Goal: Information Seeking & Learning: Learn about a topic

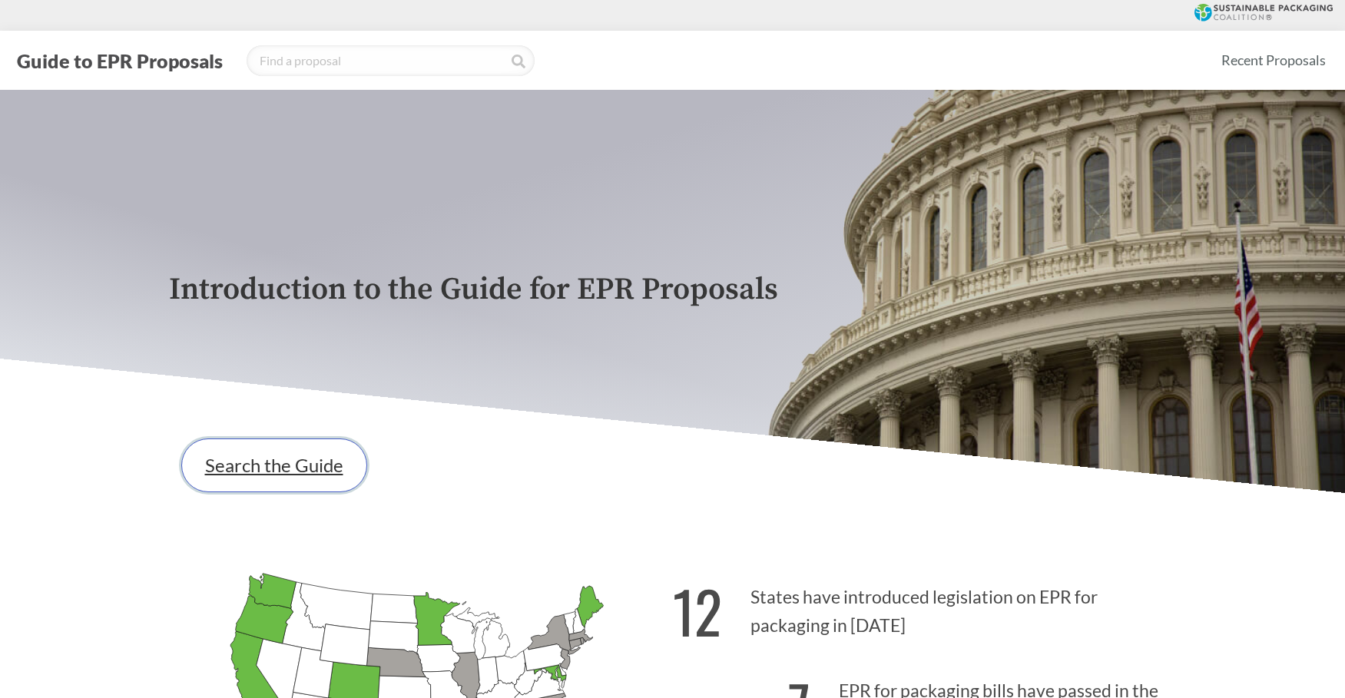
click at [295, 489] on link "Search the Guide" at bounding box center [274, 466] width 186 height 54
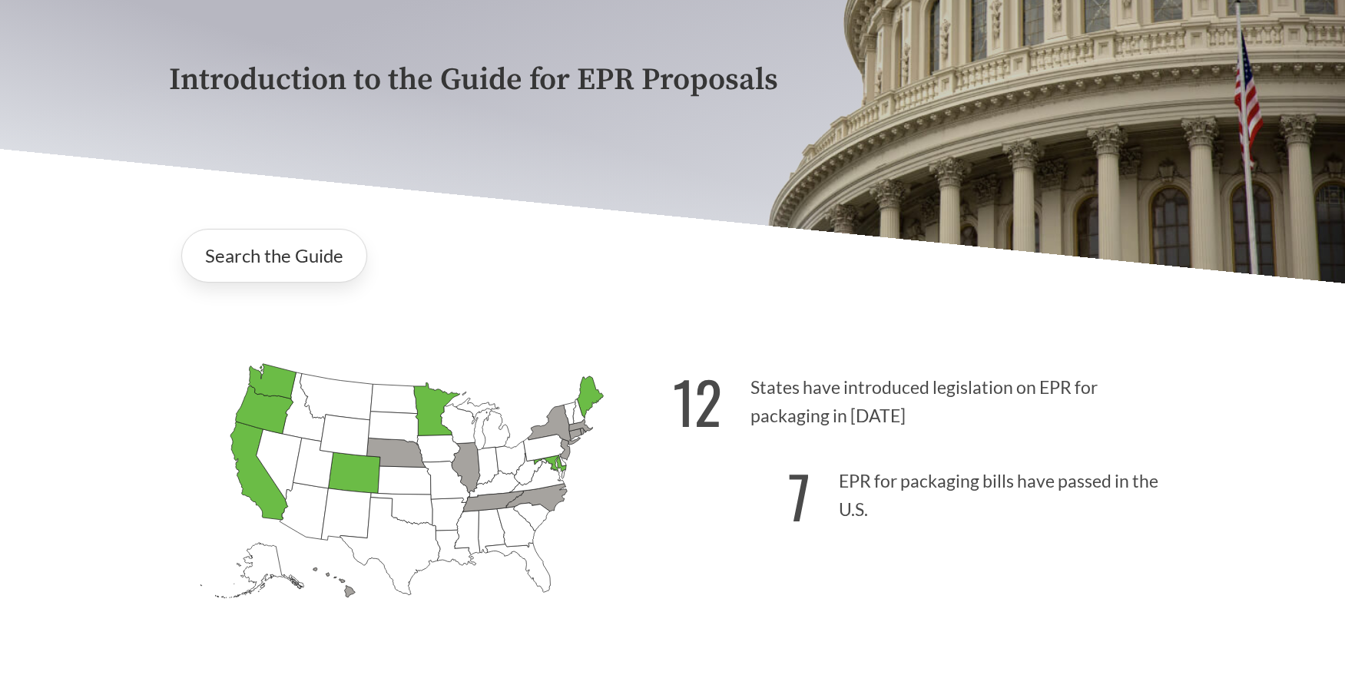
scroll to position [230, 0]
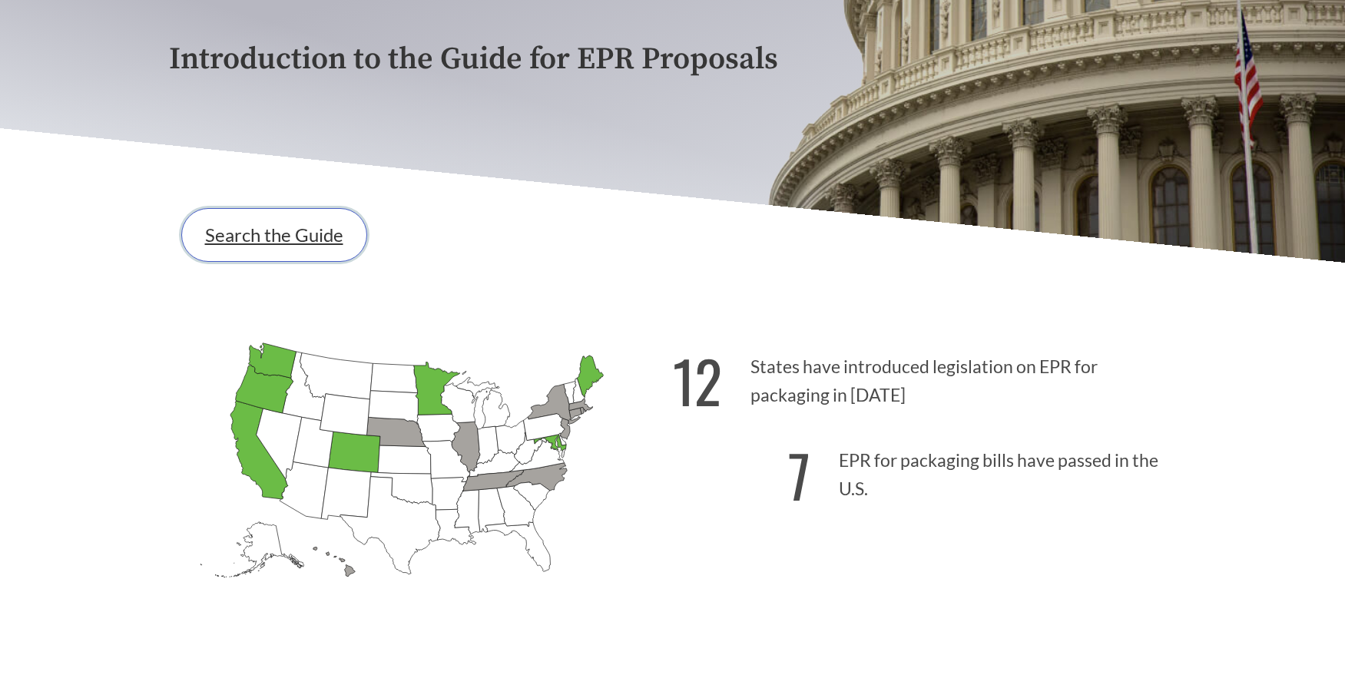
click at [306, 235] on link "Search the Guide" at bounding box center [274, 235] width 186 height 54
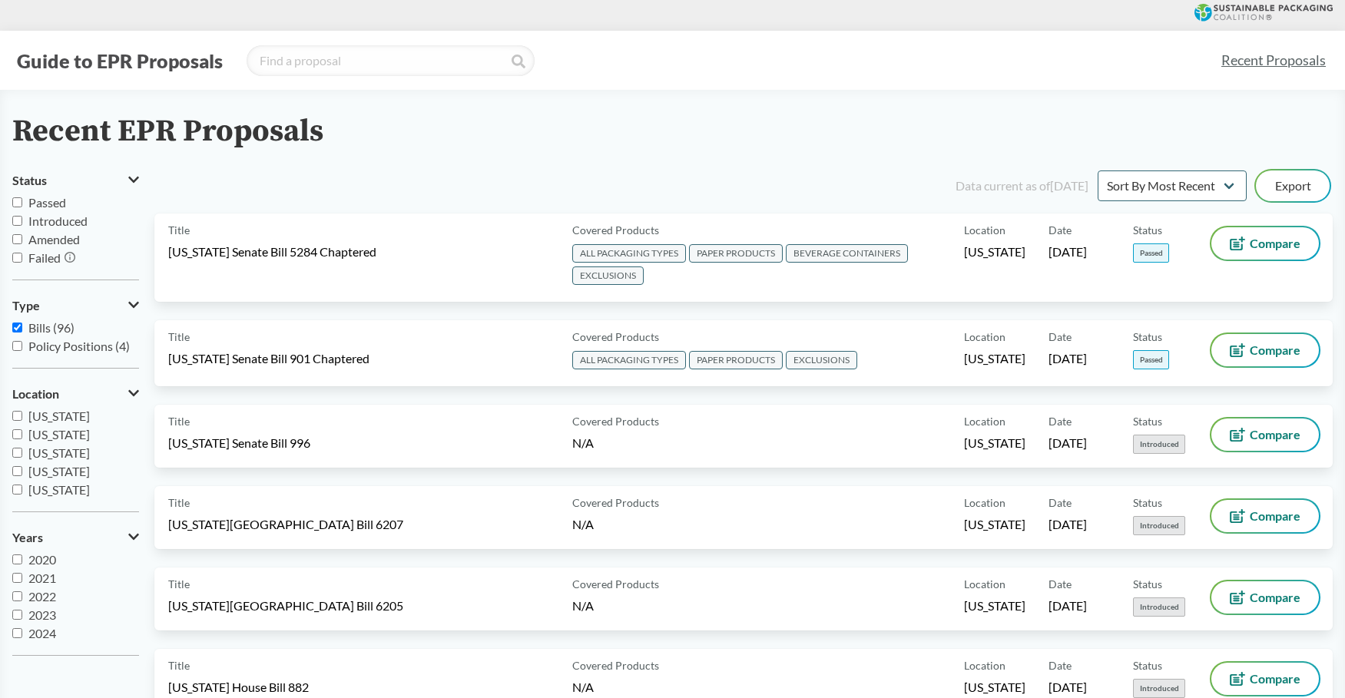
click at [65, 216] on span "Introduced" at bounding box center [57, 221] width 59 height 15
click at [22, 216] on input "Introduced" at bounding box center [17, 221] width 10 height 10
checkbox input "true"
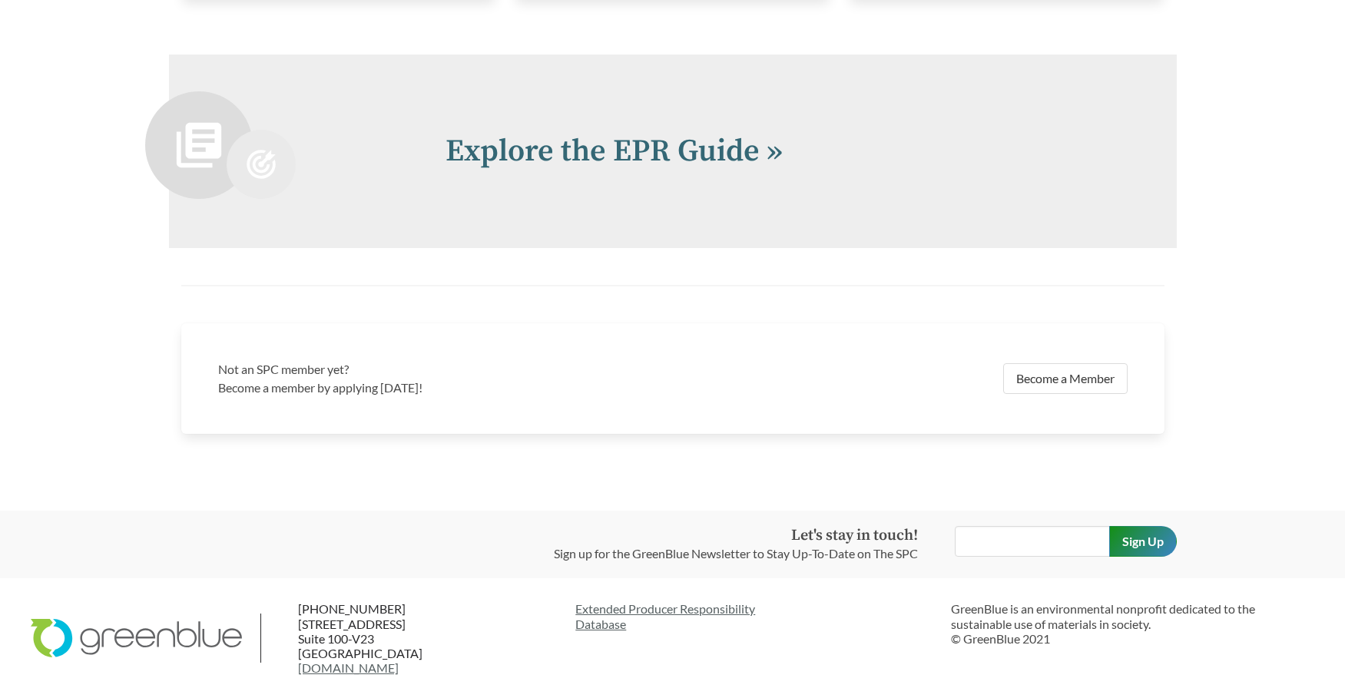
scroll to position [3362, 0]
click at [666, 161] on link "Explore the EPR Guide »" at bounding box center [614, 151] width 337 height 38
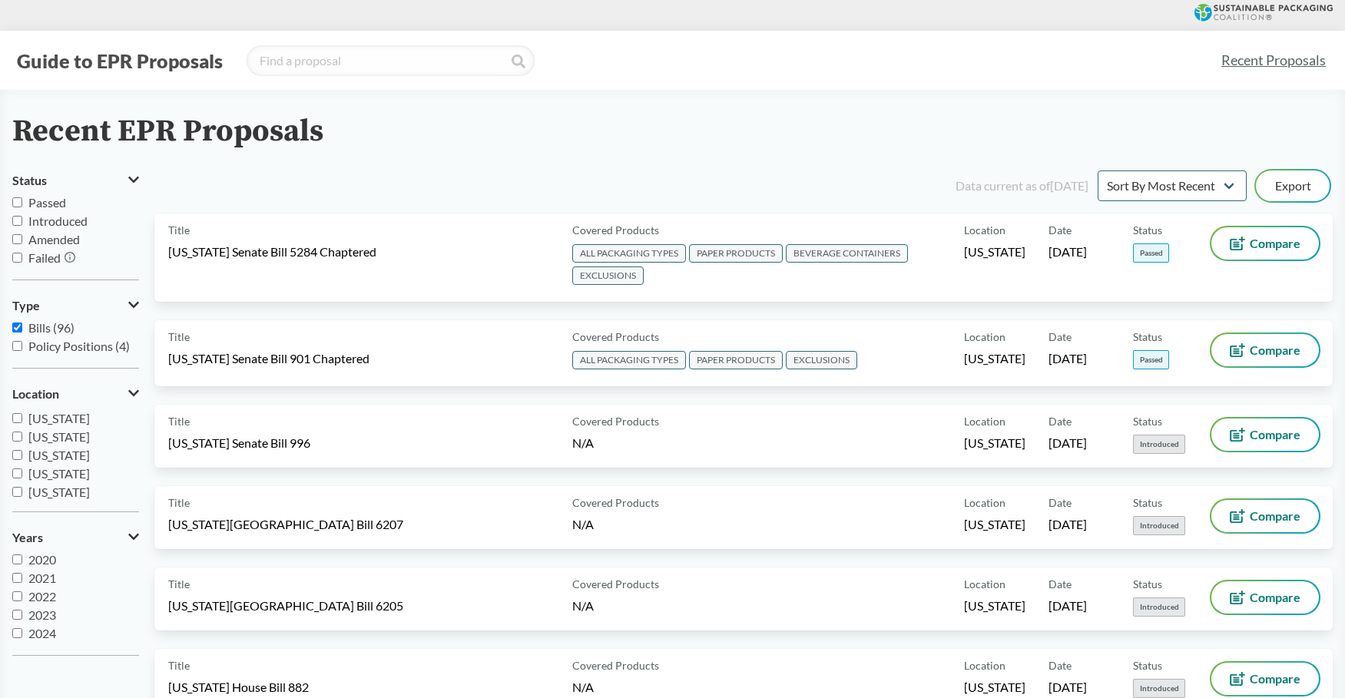
scroll to position [277, 0]
click at [72, 429] on span "[US_STATE]" at bounding box center [58, 434] width 61 height 15
click at [22, 429] on input "[US_STATE]" at bounding box center [17, 434] width 10 height 10
checkbox input "true"
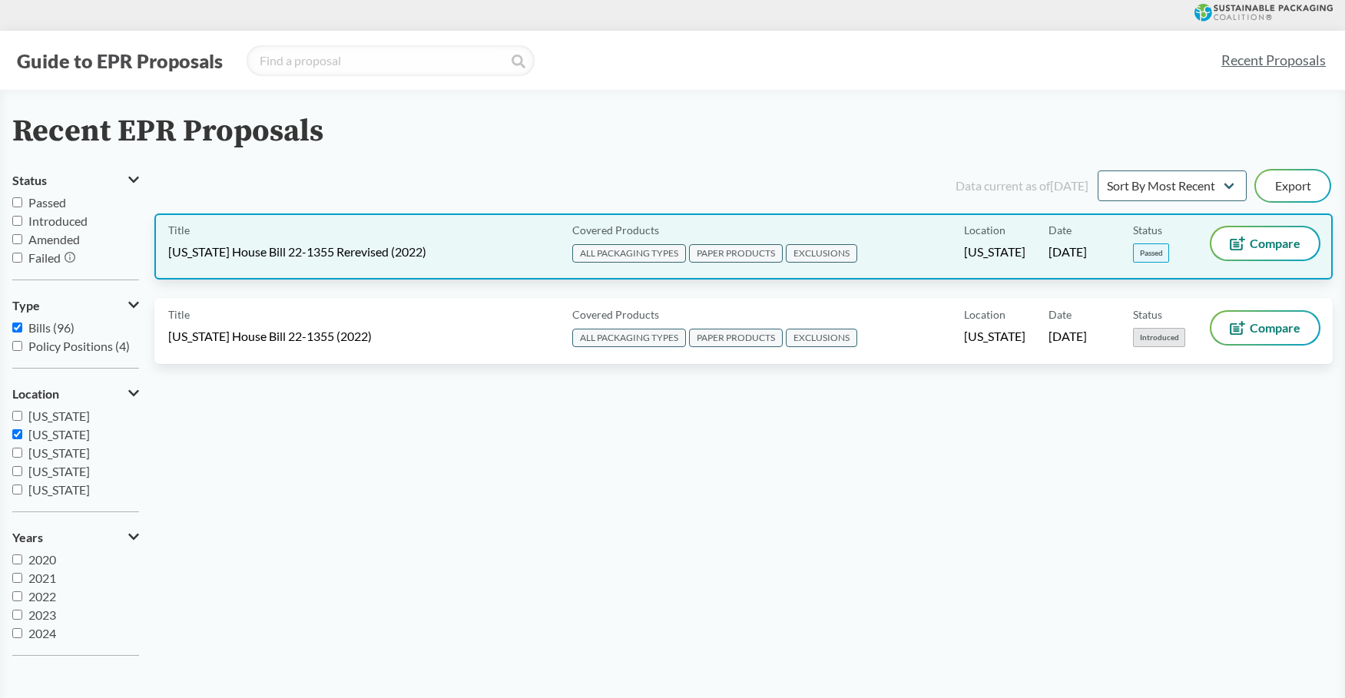
click at [347, 230] on div "Title [US_STATE] House Bill 22-1355 Rerevised (2022)" at bounding box center [367, 246] width 398 height 38
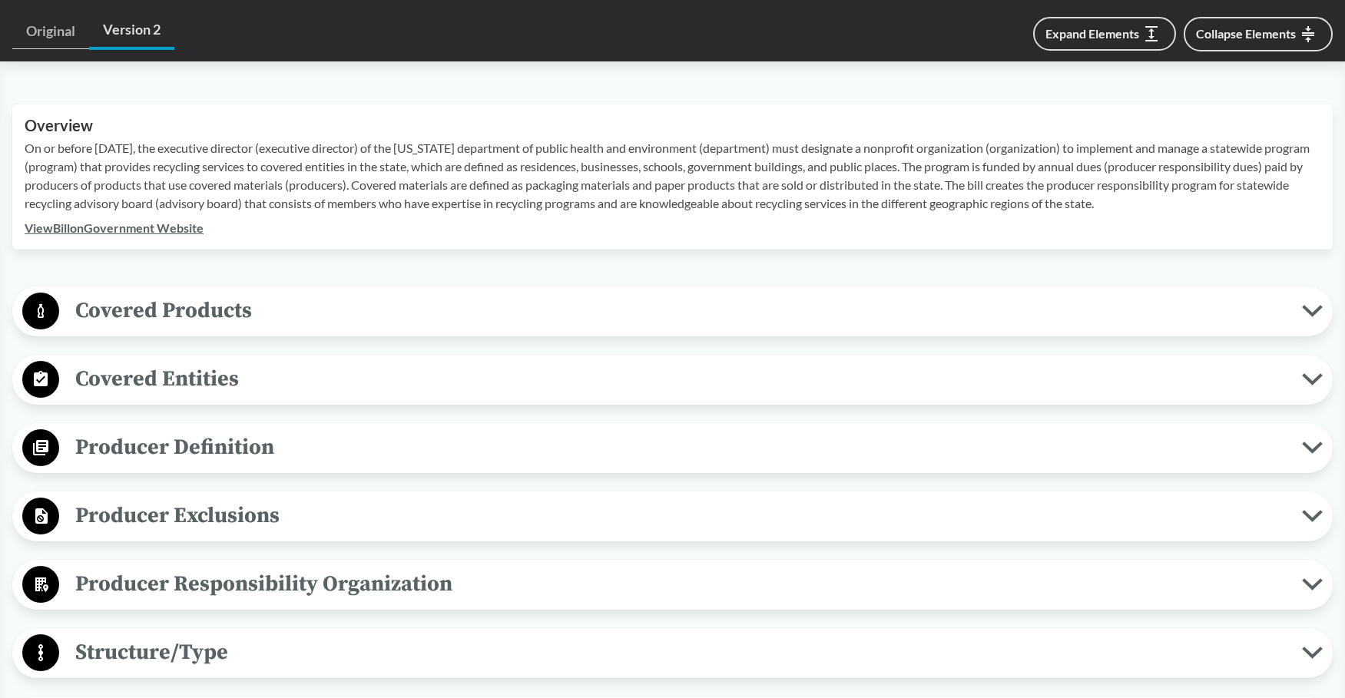
scroll to position [691, 0]
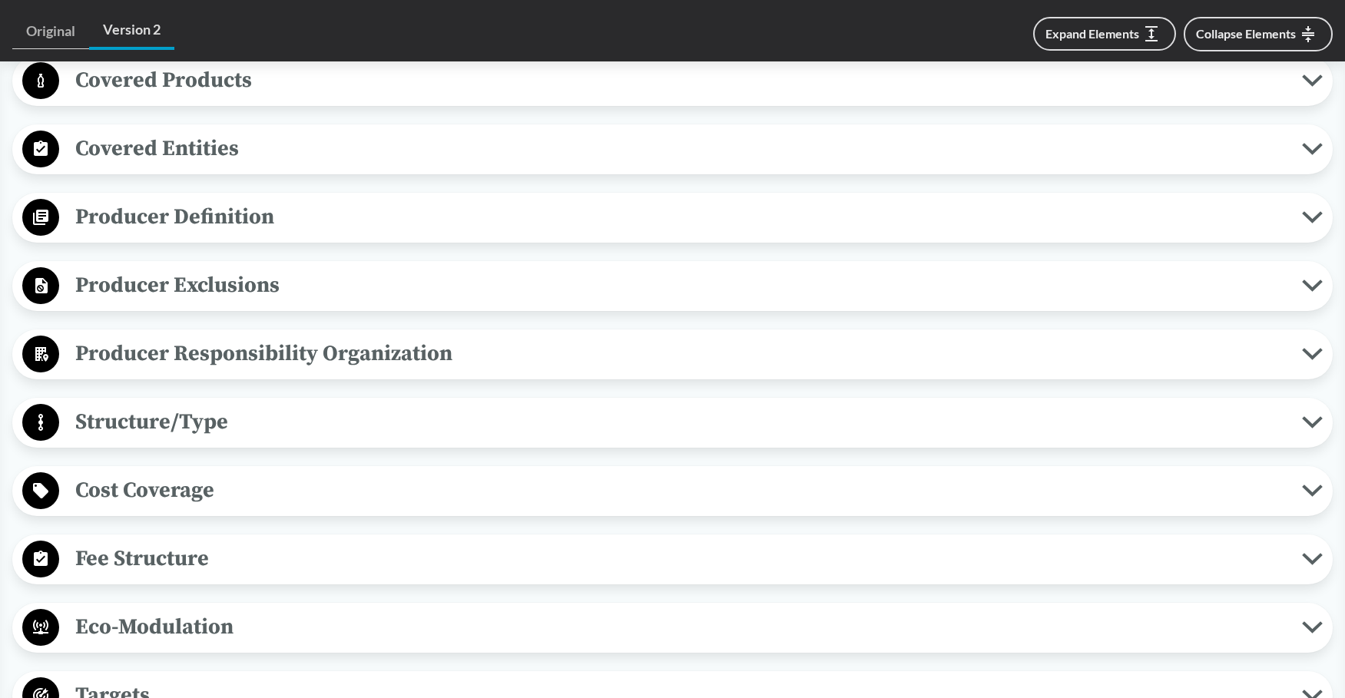
click at [283, 362] on span "Producer Responsibility Organization" at bounding box center [680, 353] width 1243 height 35
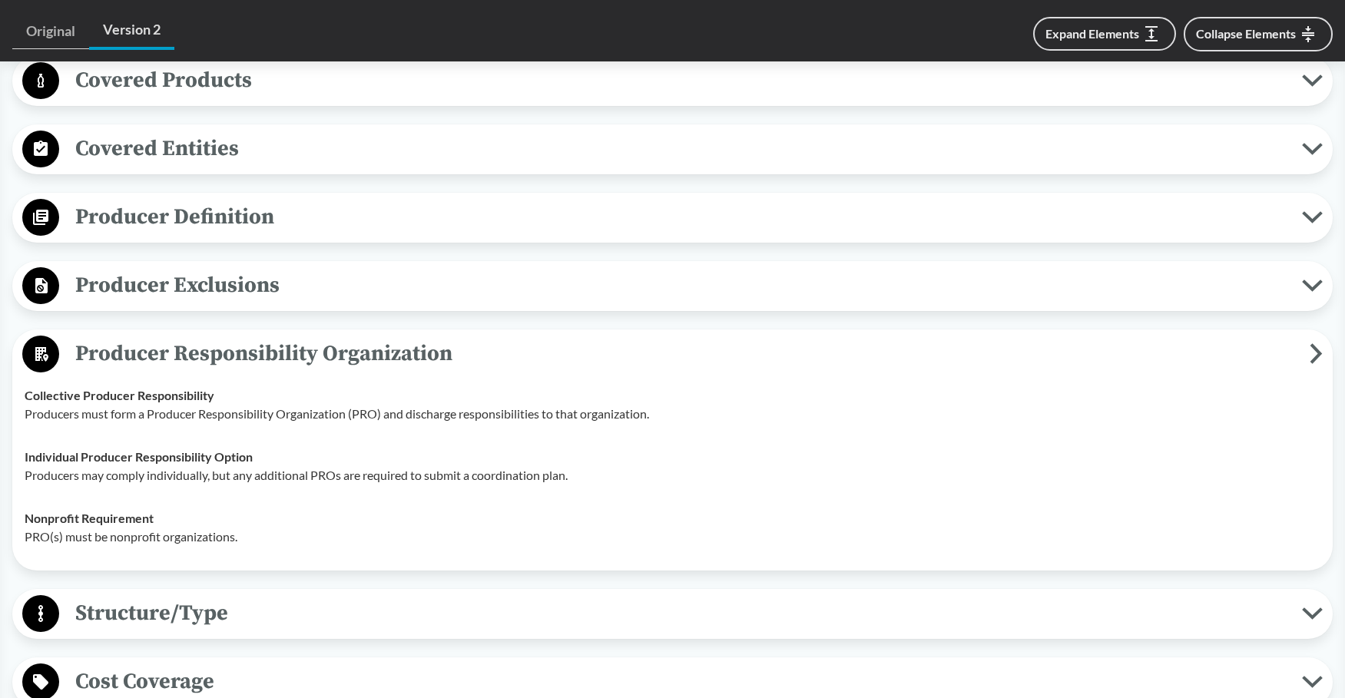
click at [283, 362] on span "Producer Responsibility Organization" at bounding box center [684, 353] width 1251 height 35
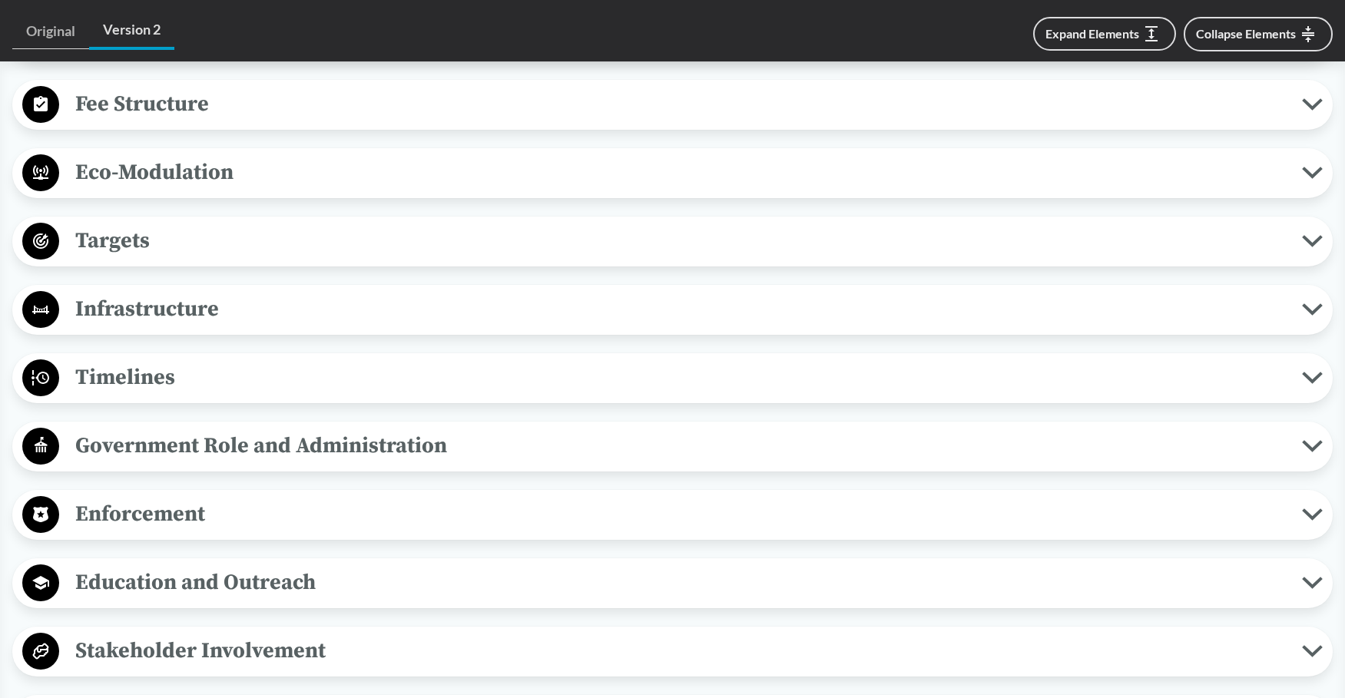
scroll to position [1152, 0]
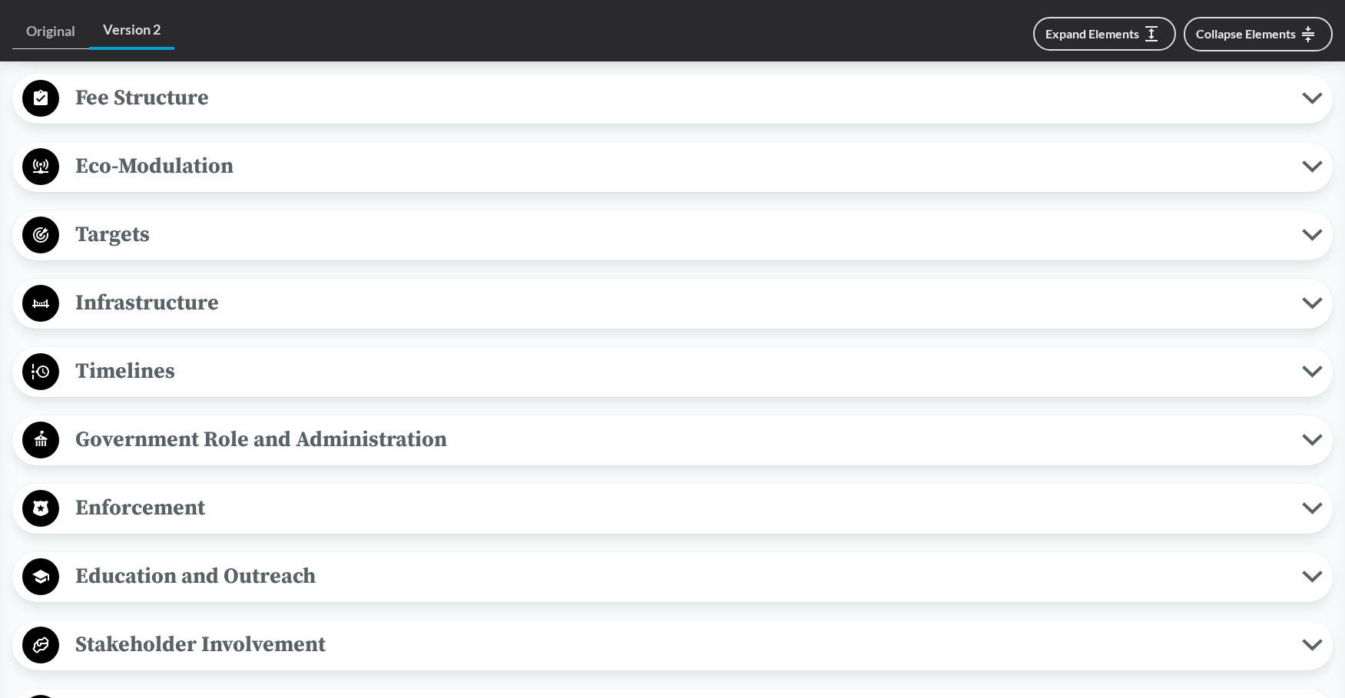
click at [161, 349] on div "Timelines Deadline to Register Producers must establish a non-profit organizati…" at bounding box center [672, 372] width 1320 height 50
click at [176, 367] on span "Timelines" at bounding box center [680, 371] width 1243 height 35
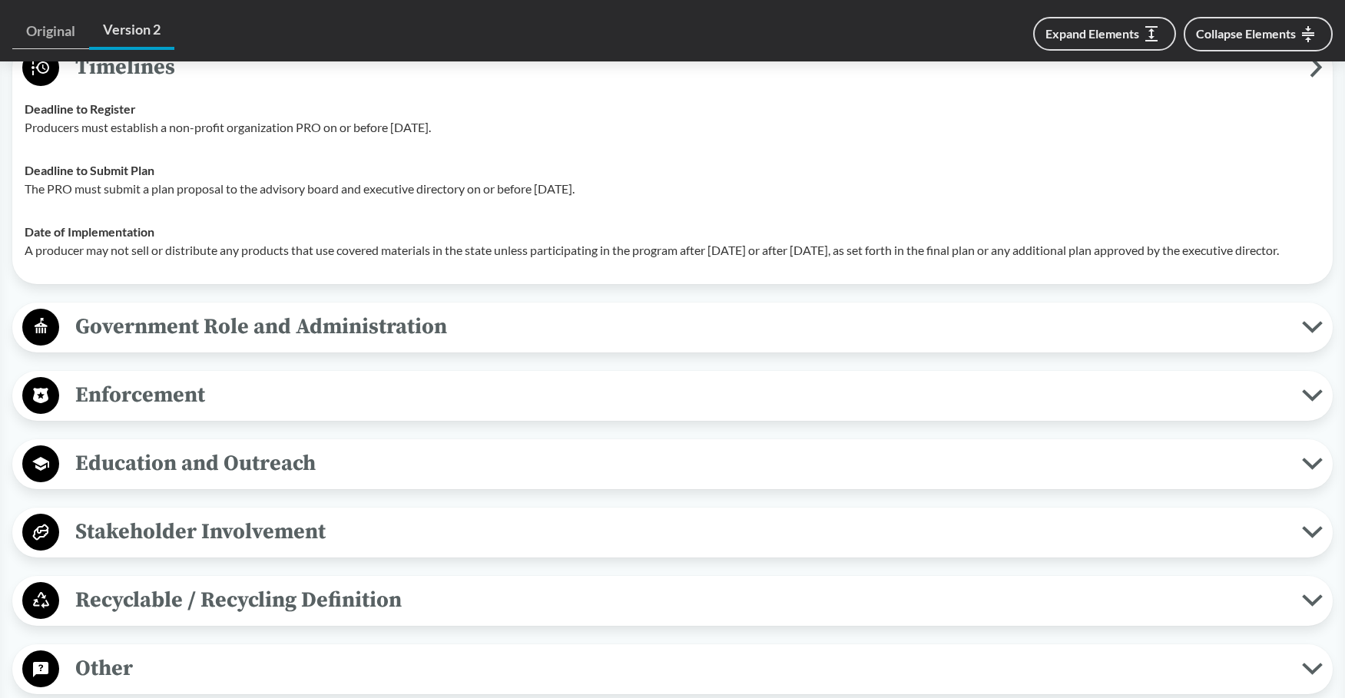
scroll to position [1383, 0]
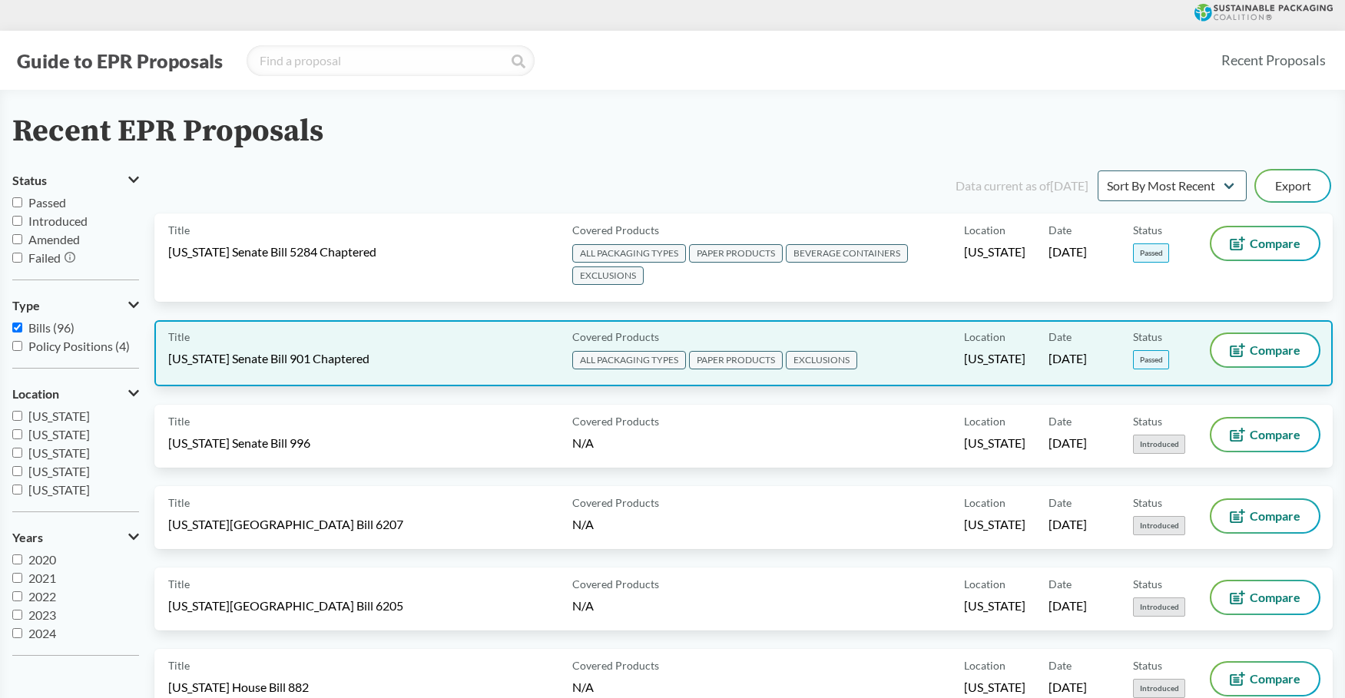
click at [247, 362] on span "[US_STATE] Senate Bill 901 Chaptered" at bounding box center [268, 358] width 201 height 17
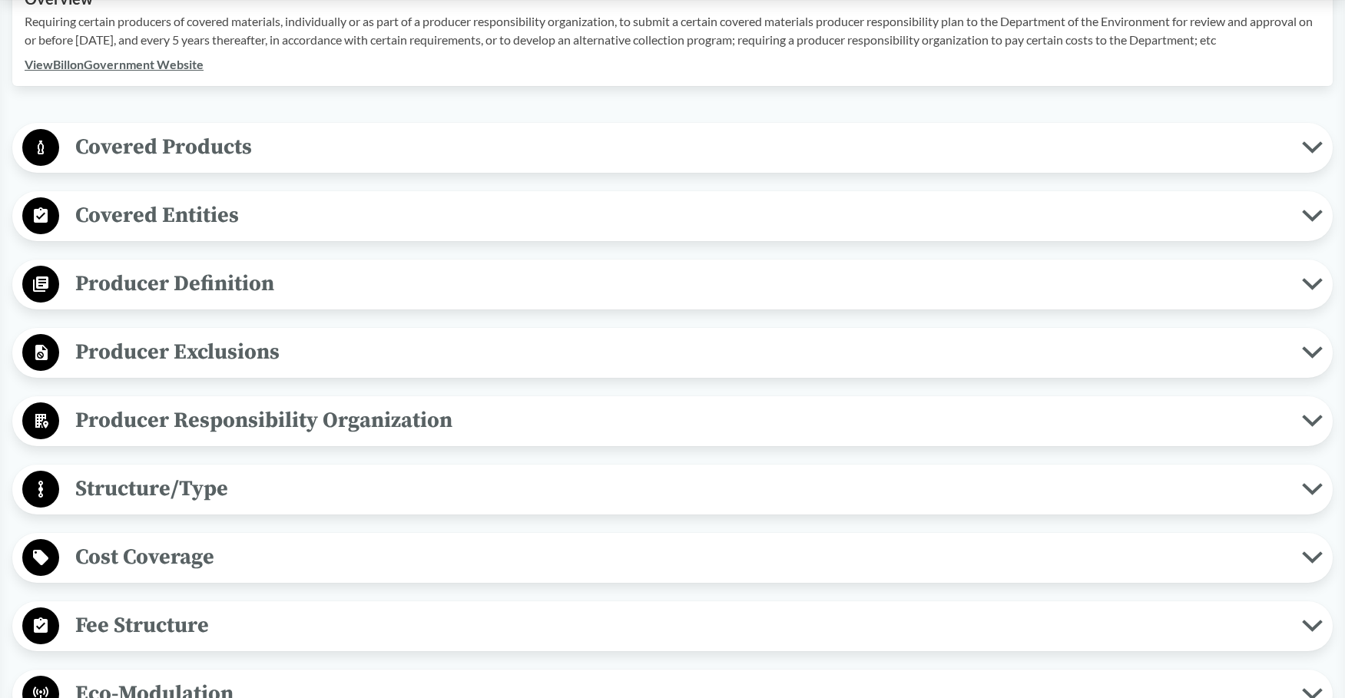
scroll to position [691, 0]
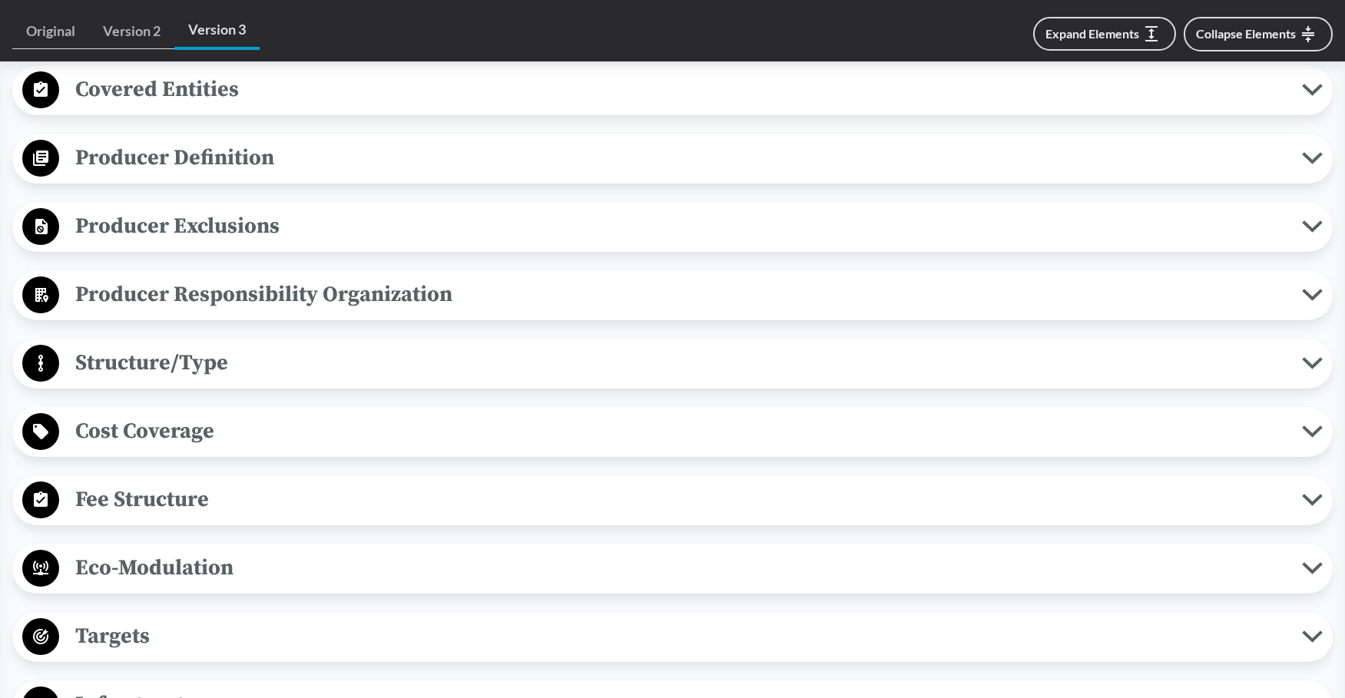
click at [226, 500] on span "Fee Structure" at bounding box center [680, 499] width 1243 height 35
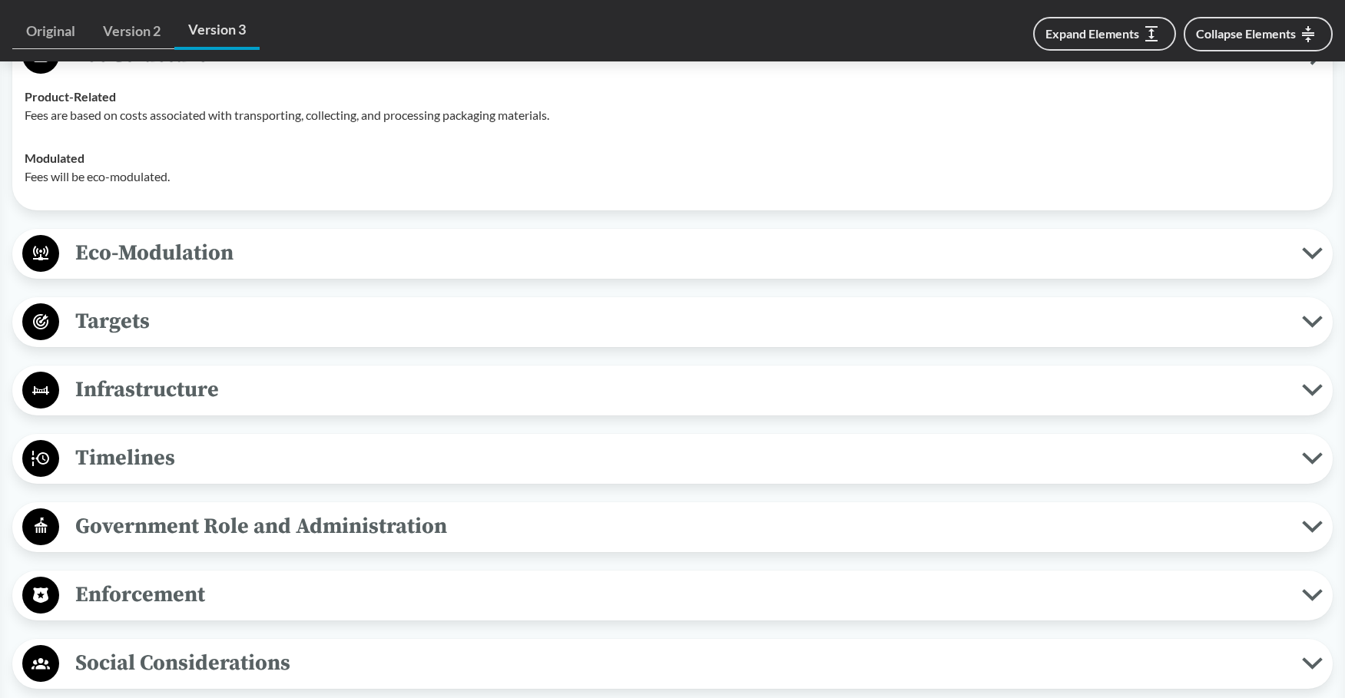
scroll to position [1152, 0]
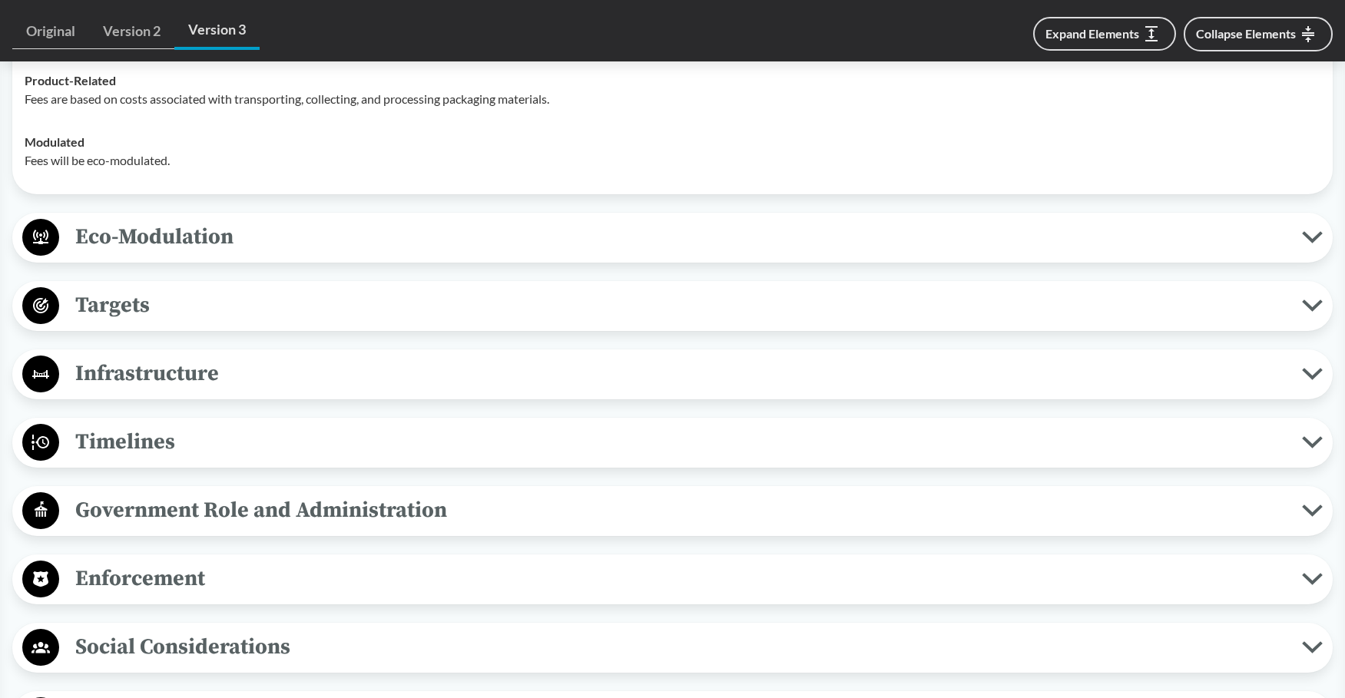
click at [180, 439] on span "Timelines" at bounding box center [680, 442] width 1243 height 35
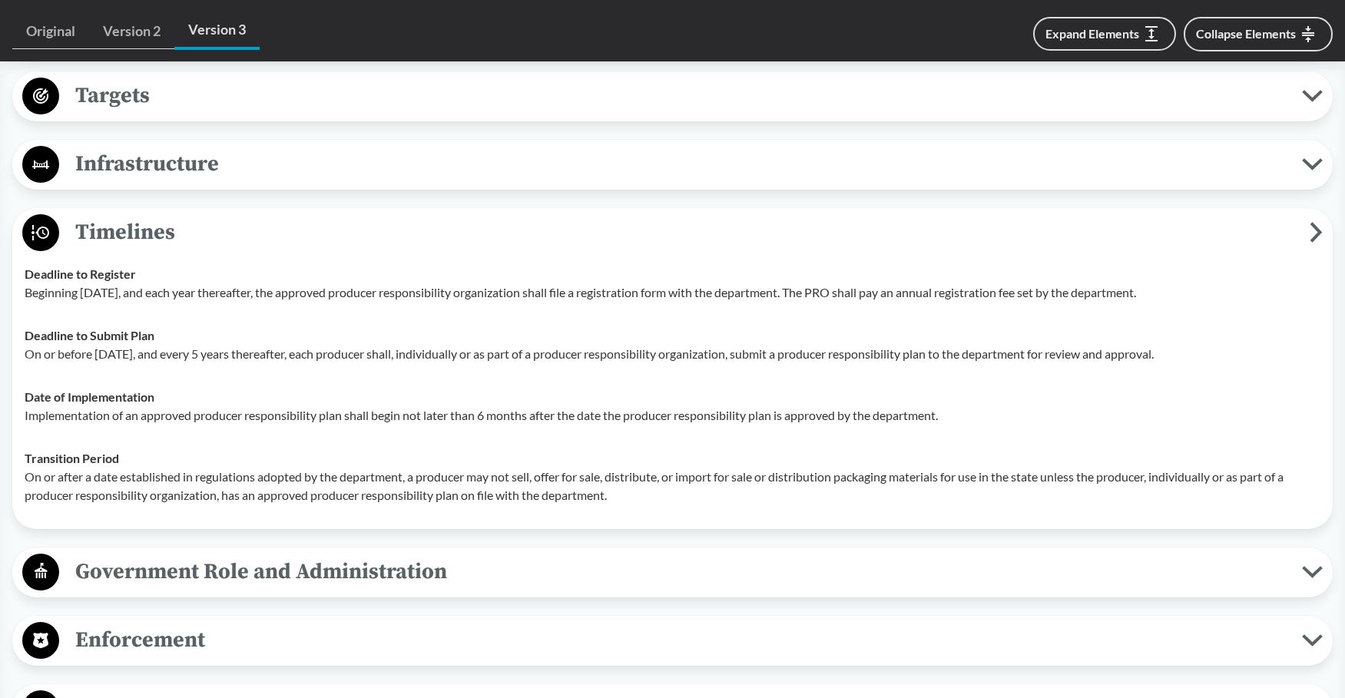
scroll to position [1383, 0]
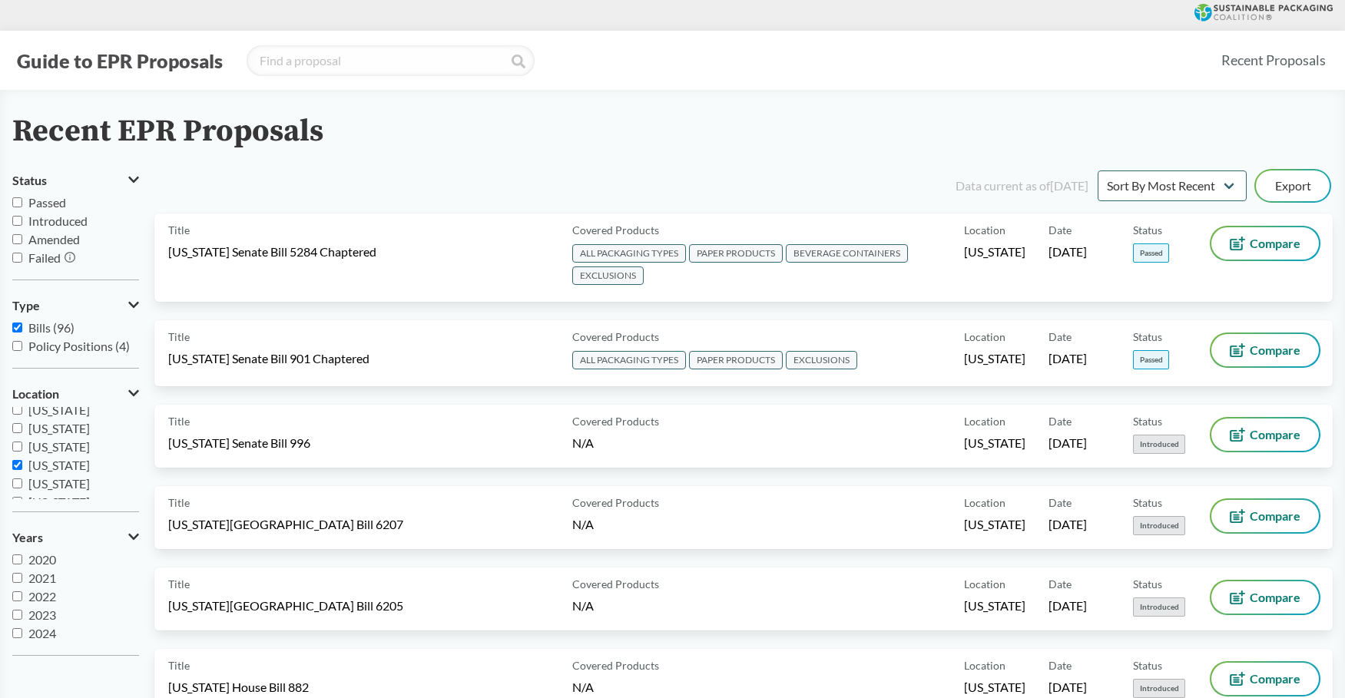
scroll to position [277, 0]
click at [13, 432] on input "[US_STATE]" at bounding box center [17, 434] width 10 height 10
checkbox input "false"
click at [17, 481] on input "[US_STATE]" at bounding box center [17, 484] width 10 height 10
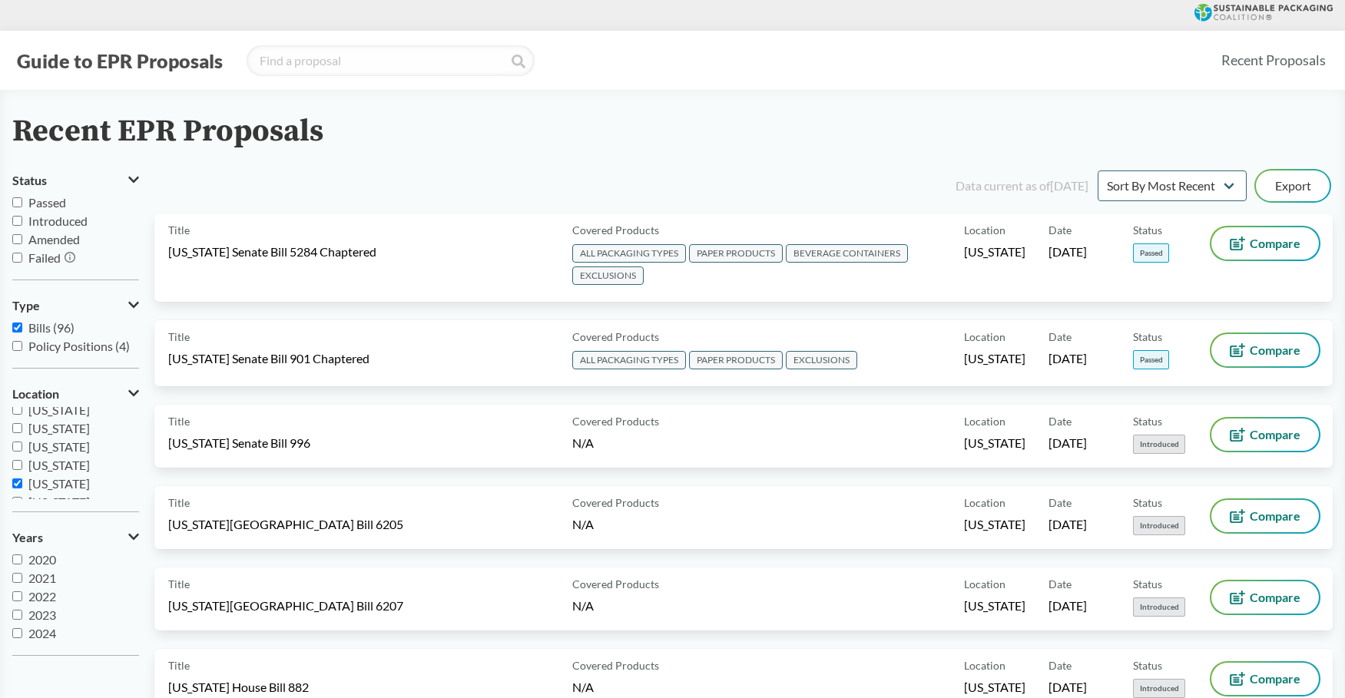
checkbox input "true"
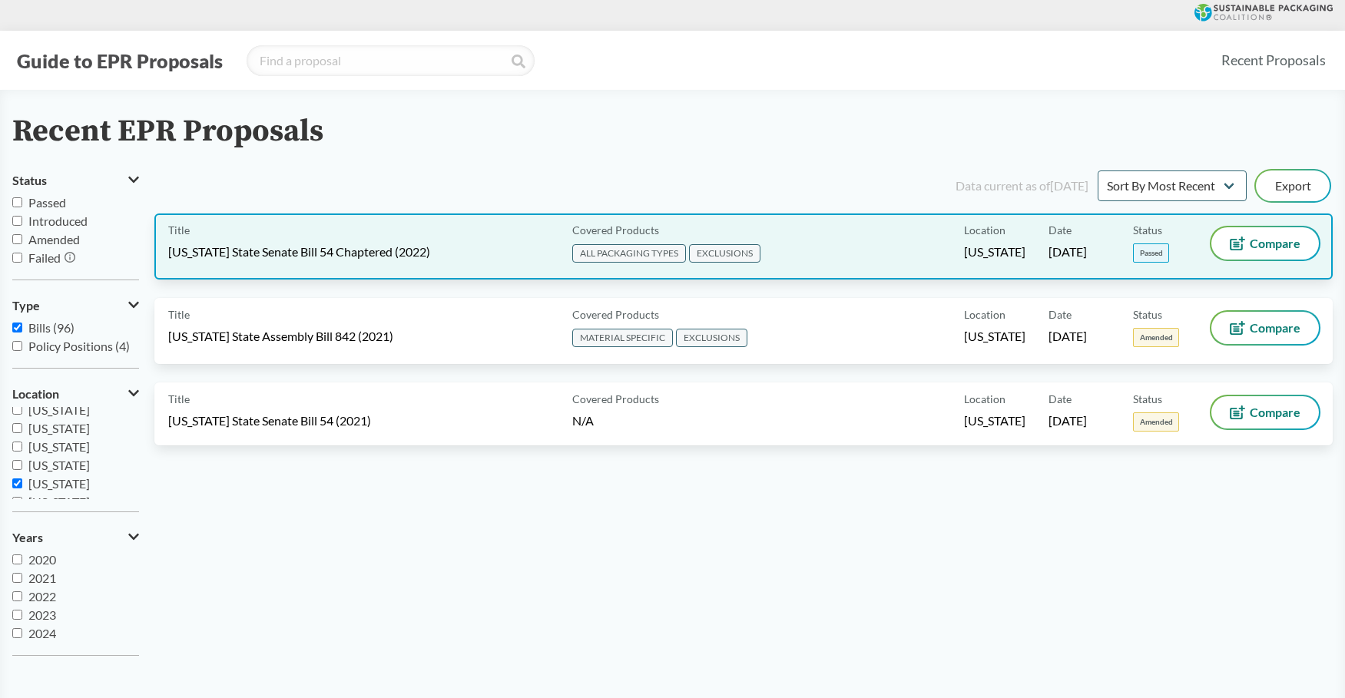
click at [274, 248] on span "[US_STATE] State Senate Bill 54 Chaptered (2022)" at bounding box center [299, 251] width 262 height 17
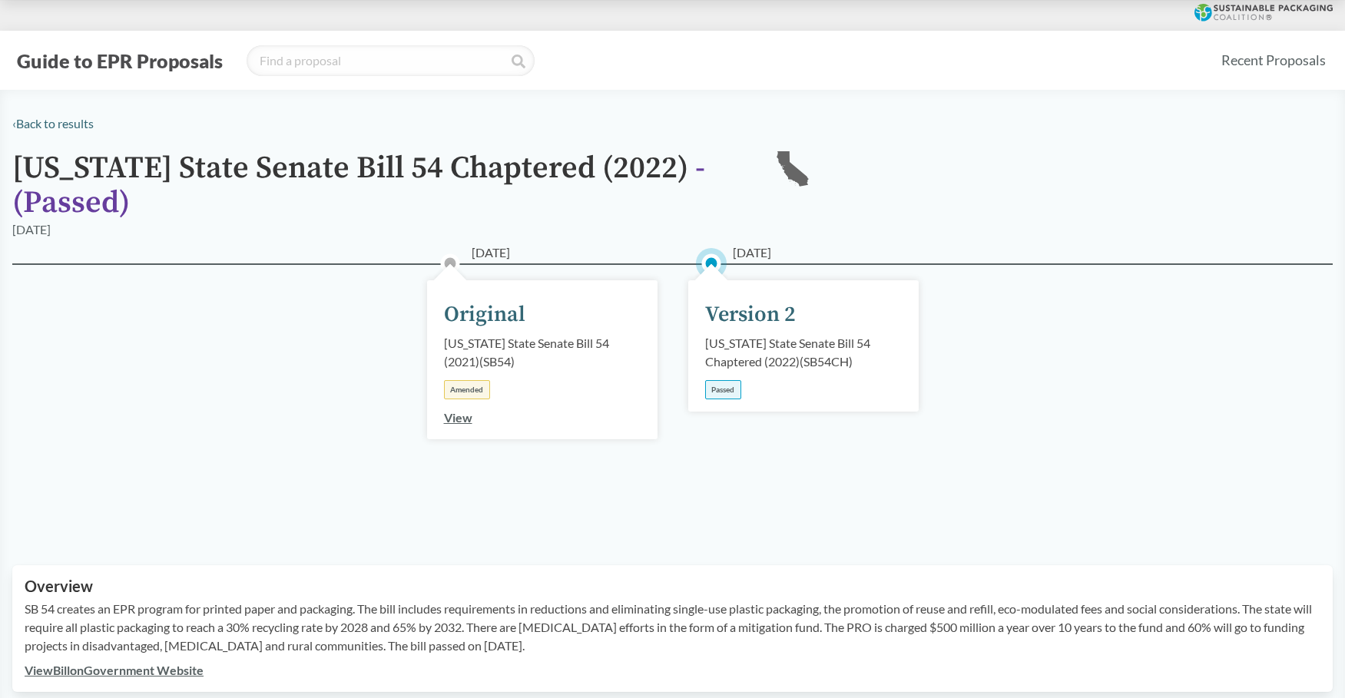
scroll to position [922, 0]
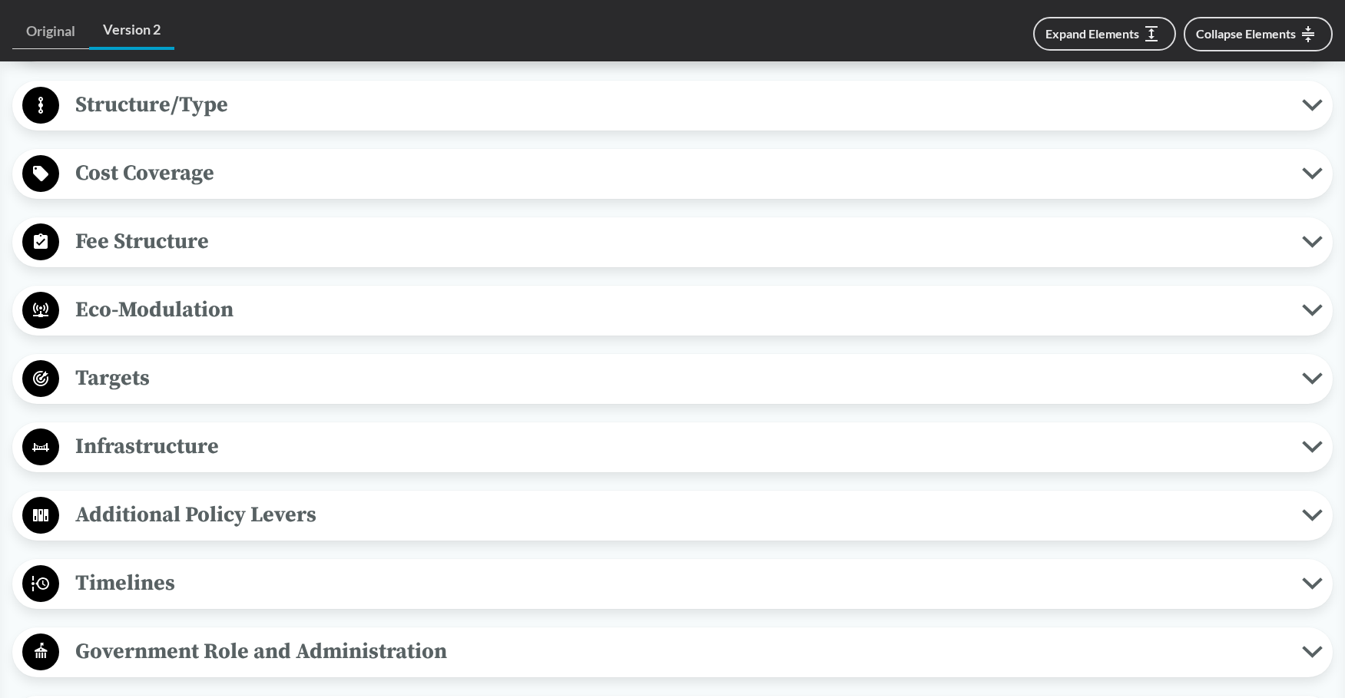
click at [211, 567] on span "Timelines" at bounding box center [680, 583] width 1243 height 35
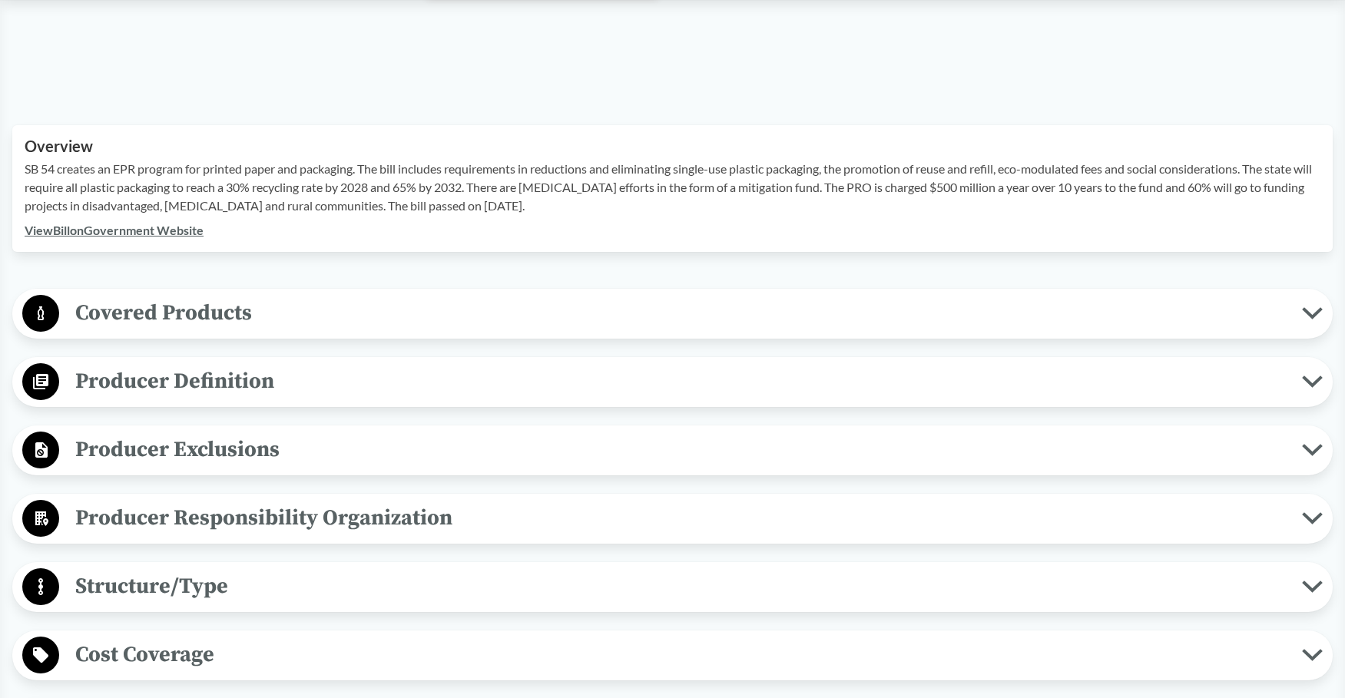
scroll to position [461, 0]
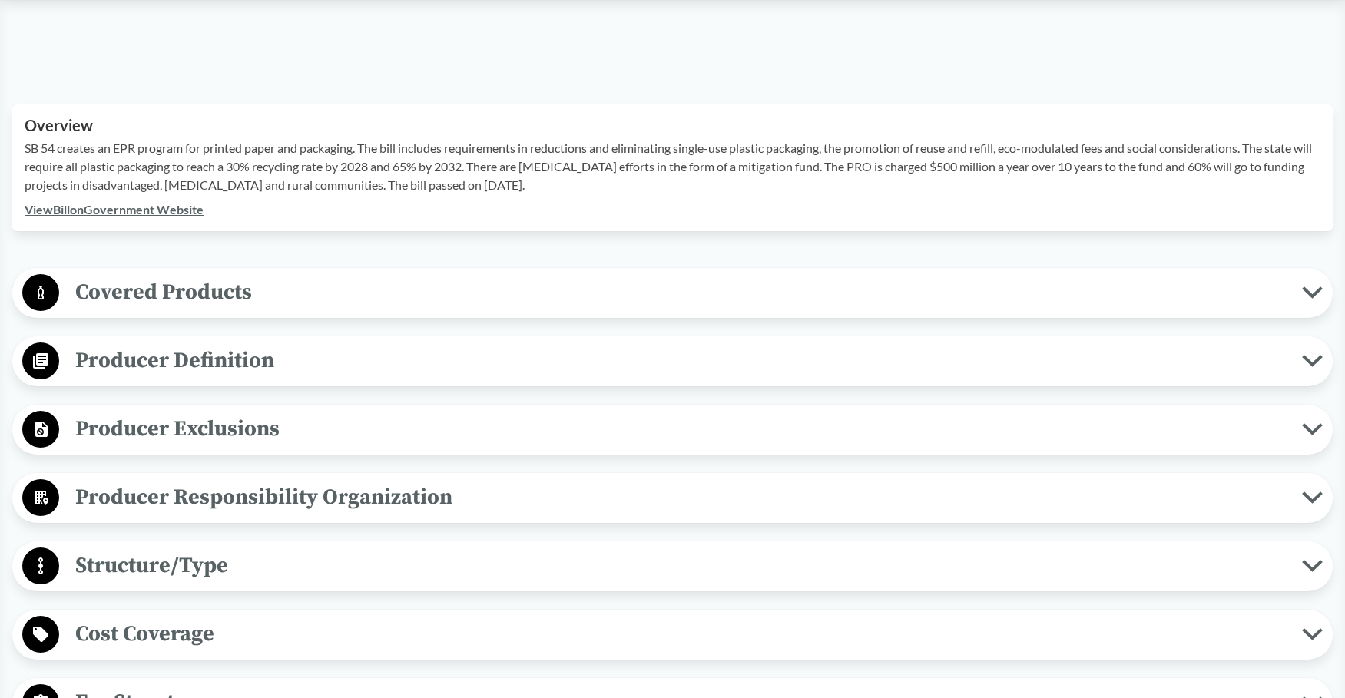
click at [226, 296] on span "Covered Products" at bounding box center [680, 292] width 1243 height 35
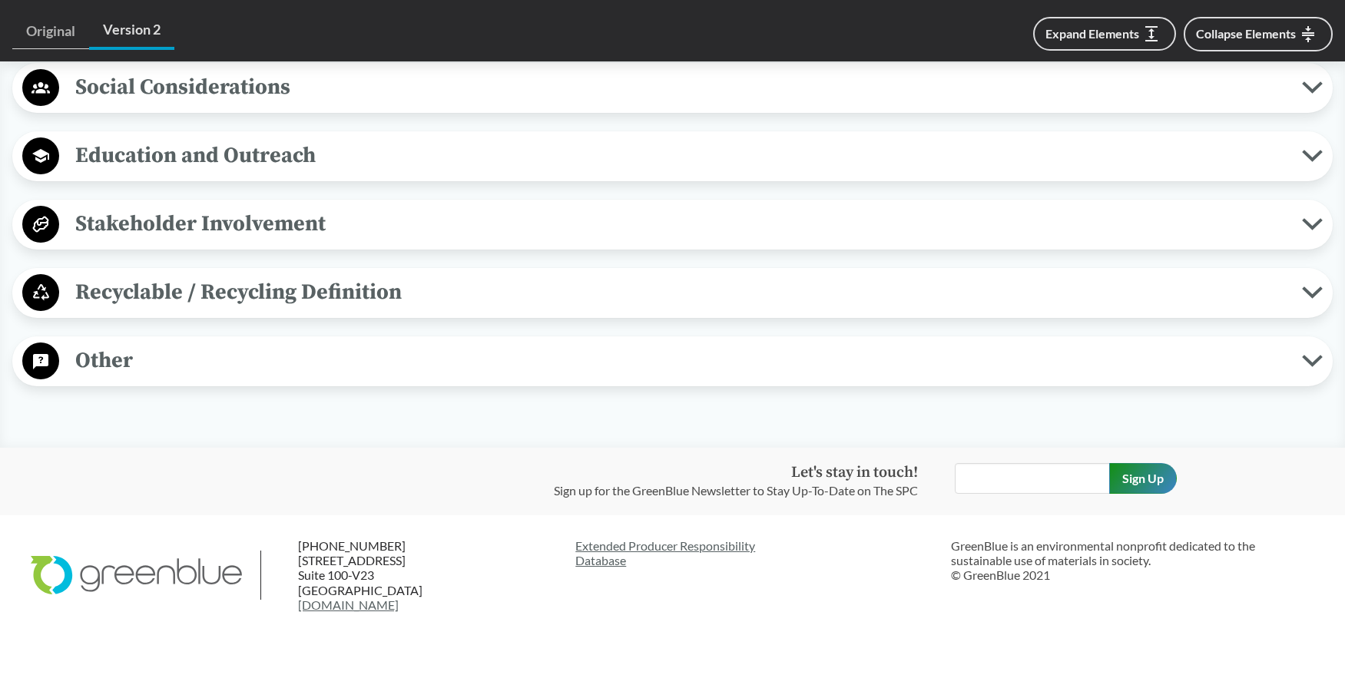
scroll to position [2460, 0]
